Goal: Transaction & Acquisition: Book appointment/travel/reservation

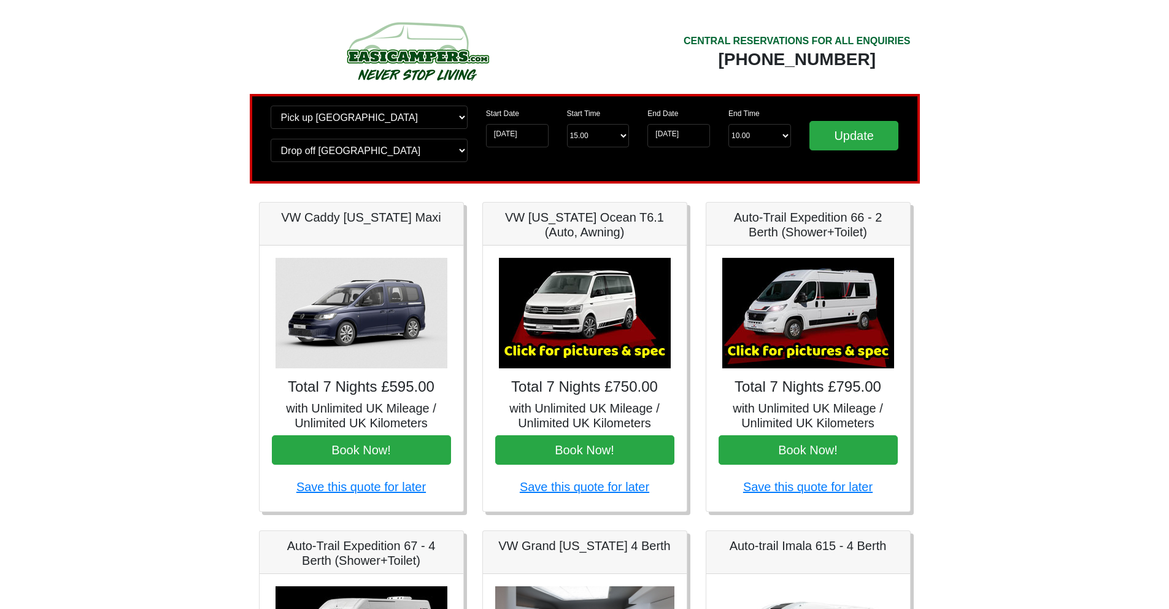
click at [122, 90] on body "CENTRAL RESERVATIONS FOR ALL ENQUIRIES [PHONE_NUMBER] Easicampers Booking : Sea…" at bounding box center [584, 612] width 1169 height 1225
click at [153, 29] on body "CENTRAL RESERVATIONS FOR ALL ENQUIRIES [PHONE_NUMBER] Easicampers Booking : Sea…" at bounding box center [584, 612] width 1169 height 1225
click at [185, 86] on body "CENTRAL RESERVATIONS FOR ALL ENQUIRIES [PHONE_NUMBER] Easicampers Booking : Sea…" at bounding box center [584, 612] width 1169 height 1225
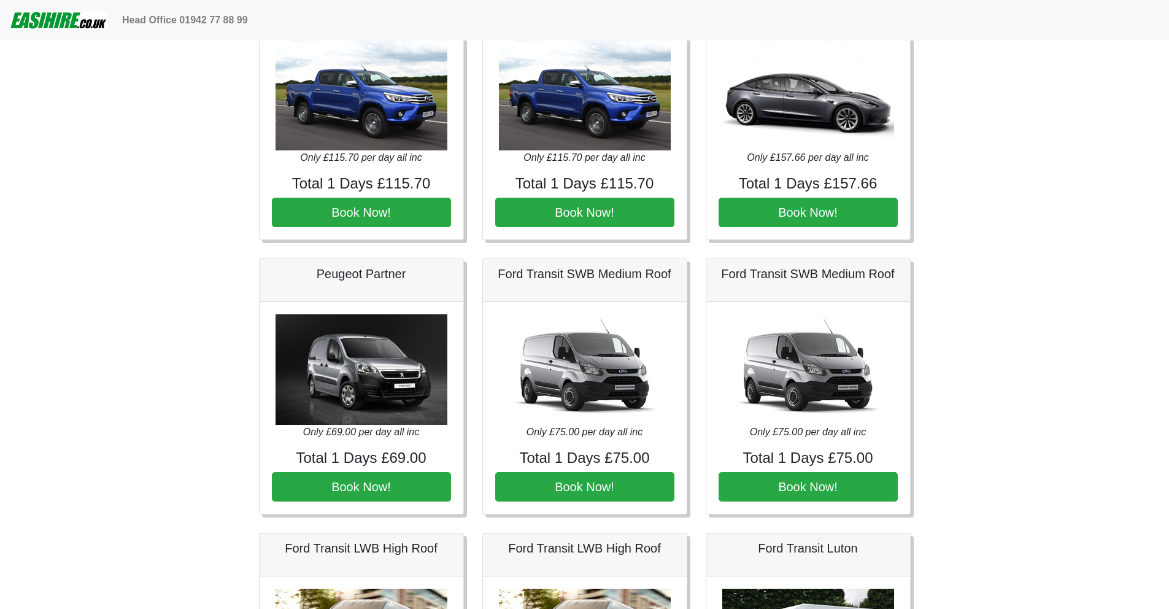
scroll to position [504, 0]
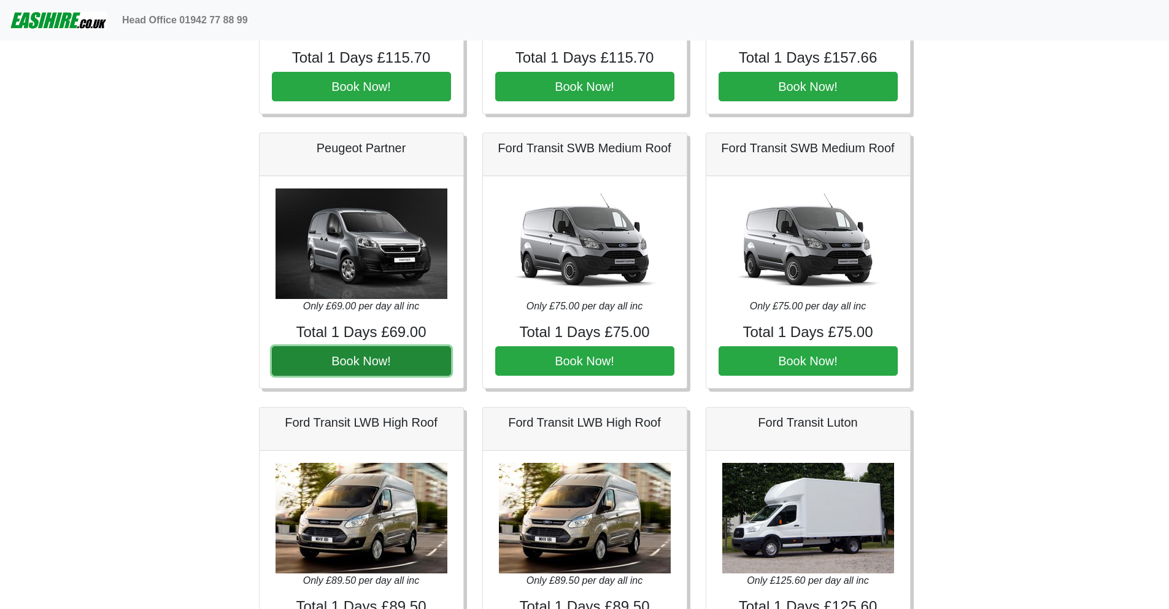
click at [379, 363] on button "Book Now!" at bounding box center [361, 360] width 179 height 29
